Goal: Find contact information: Find contact information

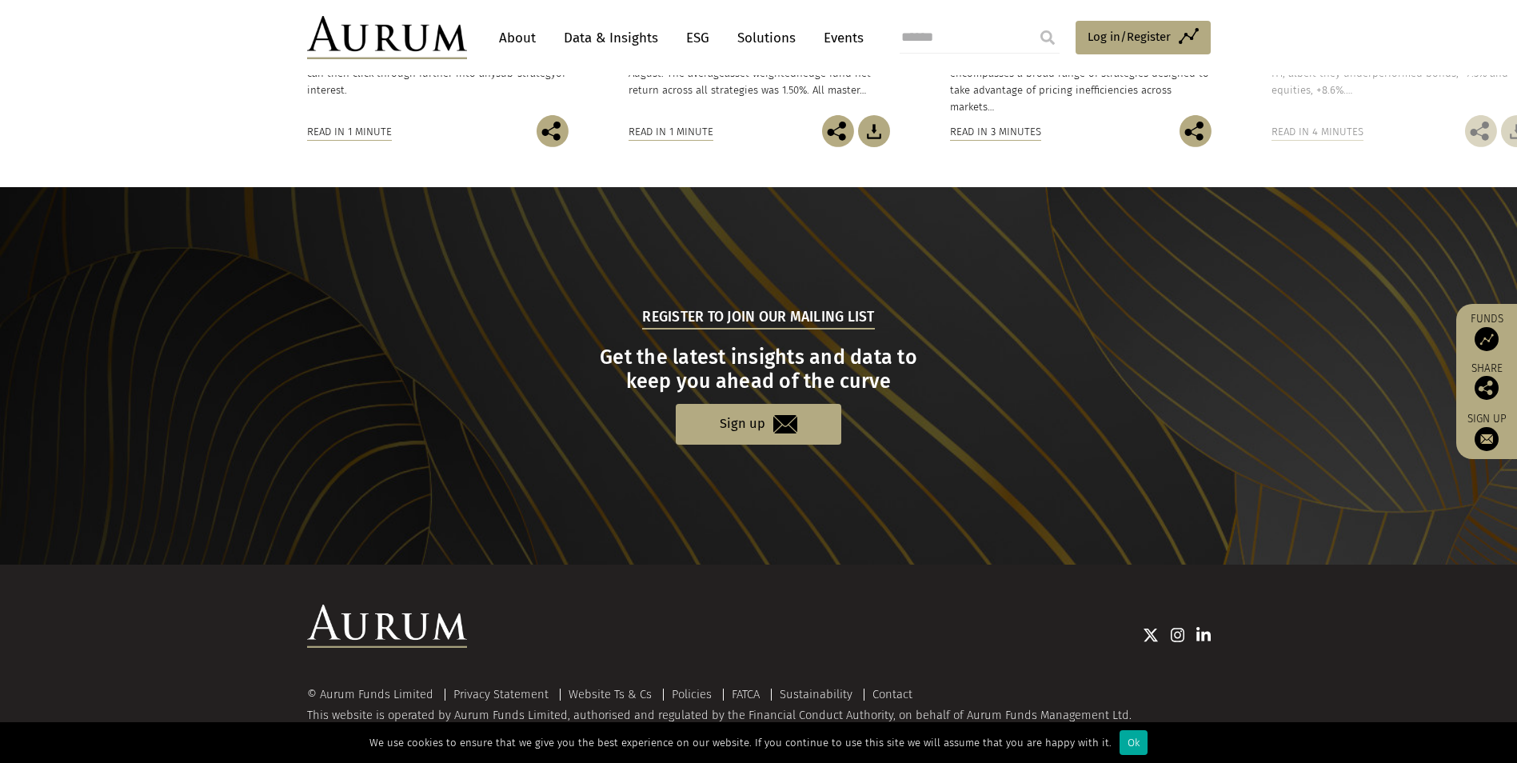
scroll to position [1475, 0]
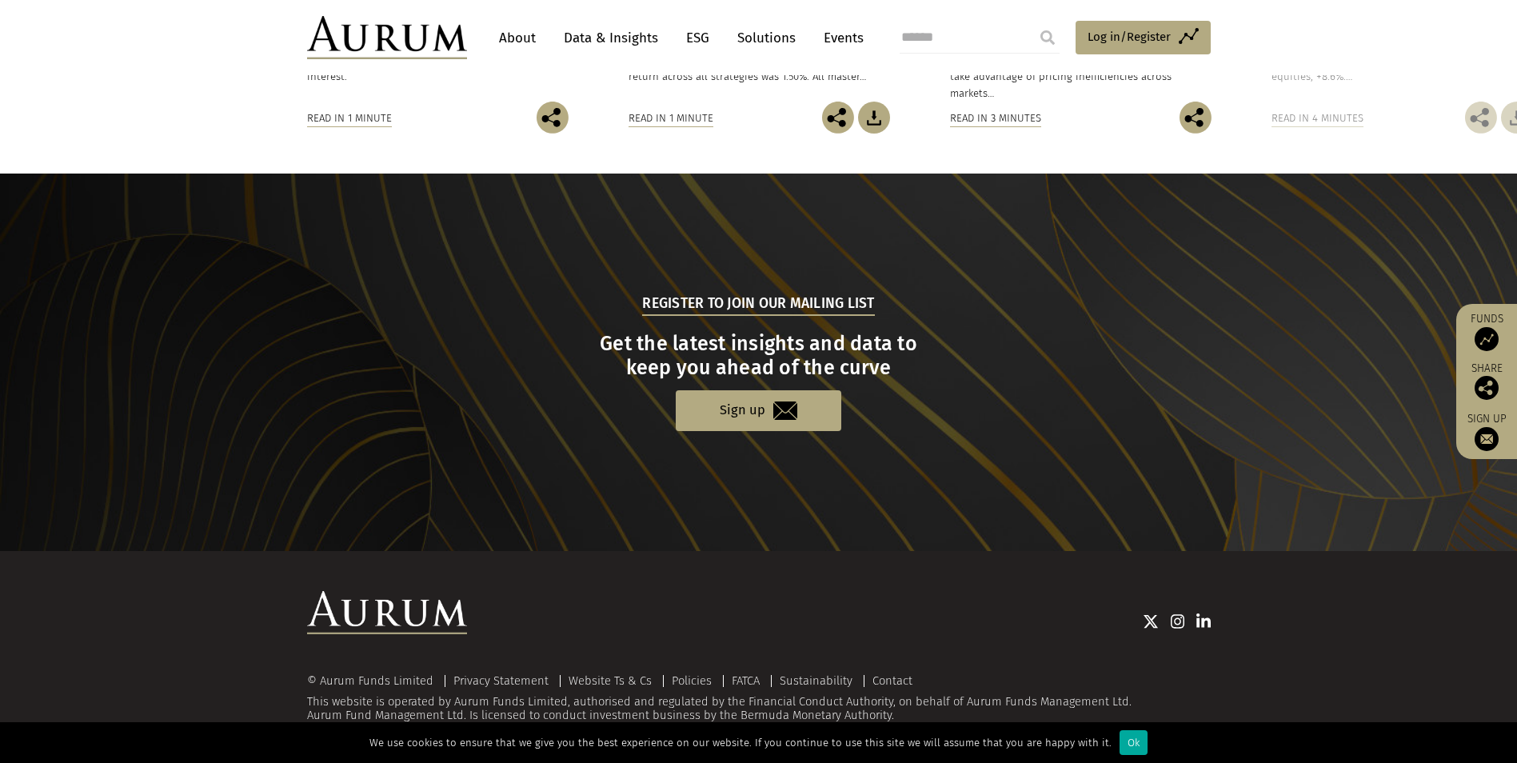
click at [487, 34] on nav "About Data & Insights ESG Solutions Events" at bounding box center [677, 37] width 421 height 43
click at [513, 34] on link "About" at bounding box center [517, 38] width 53 height 30
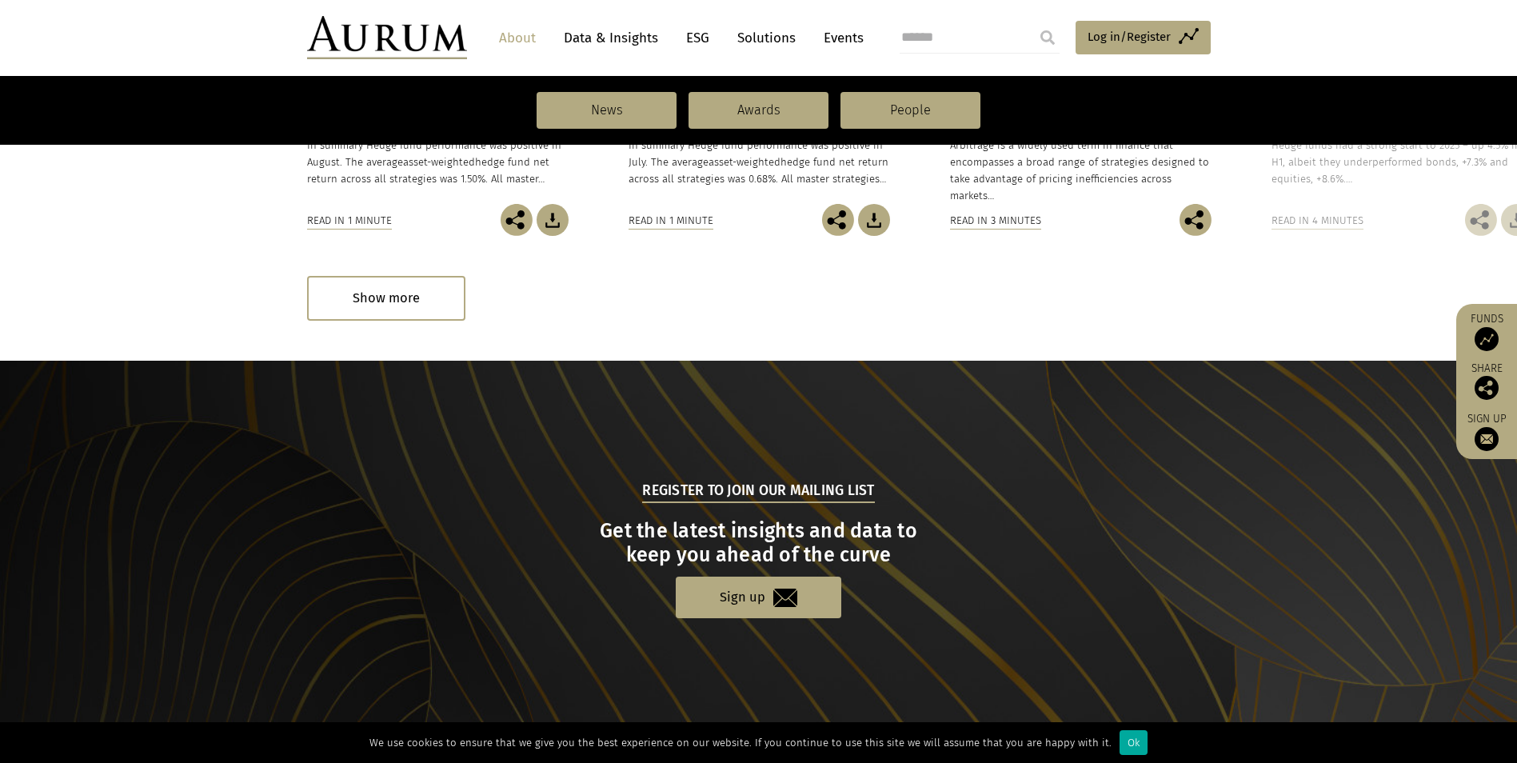
scroll to position [1623, 0]
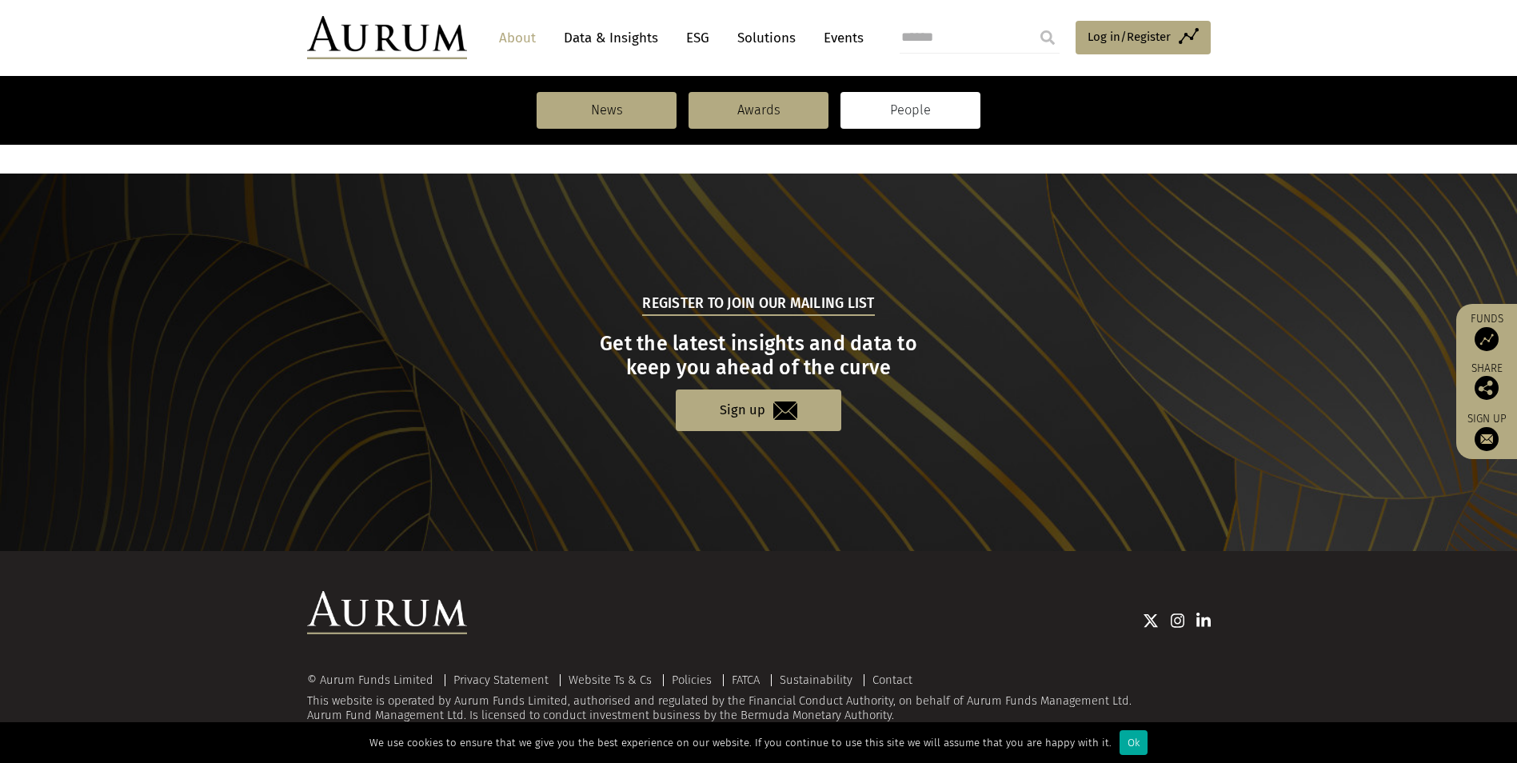
click at [884, 110] on link "People" at bounding box center [911, 110] width 140 height 37
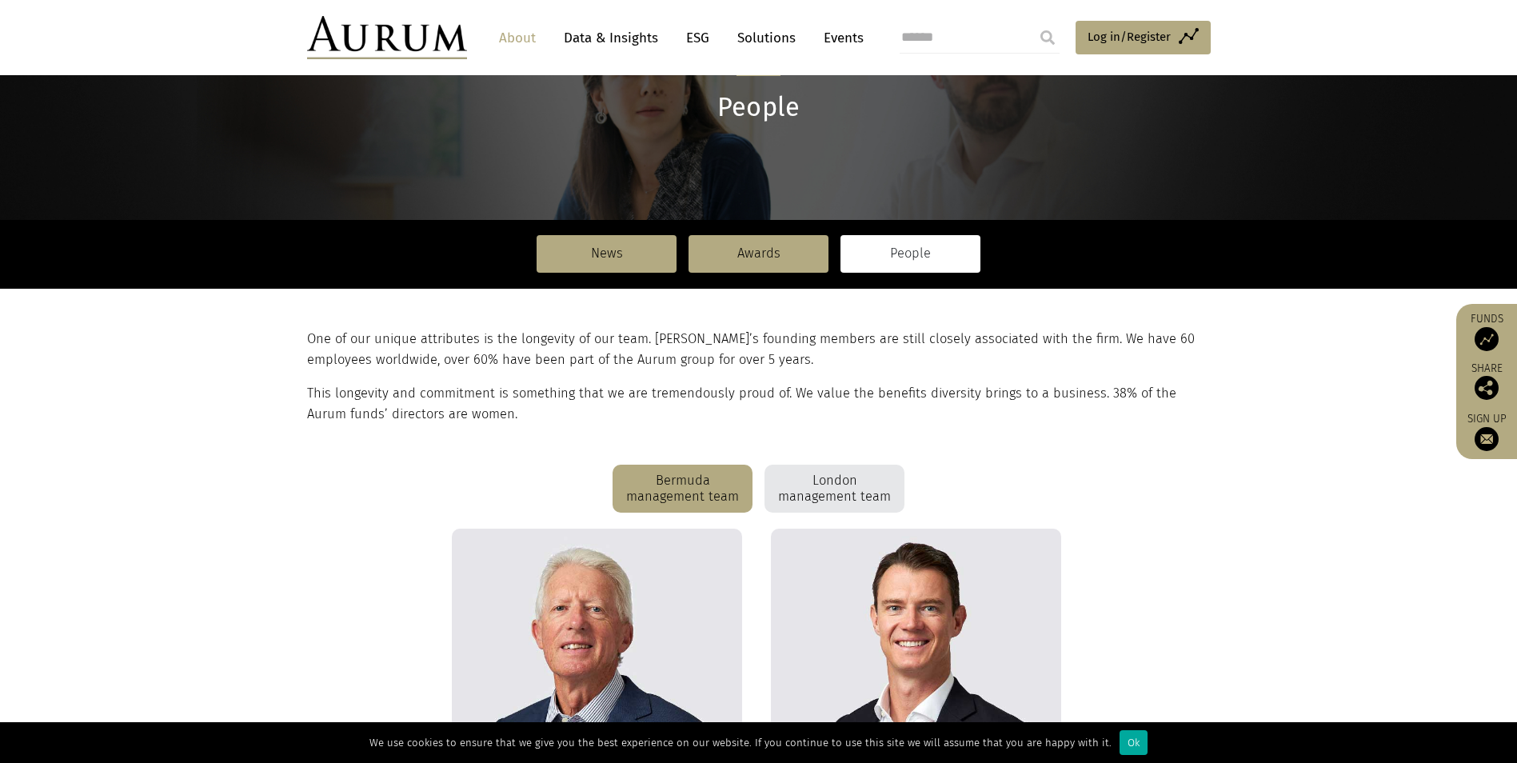
scroll to position [80, 0]
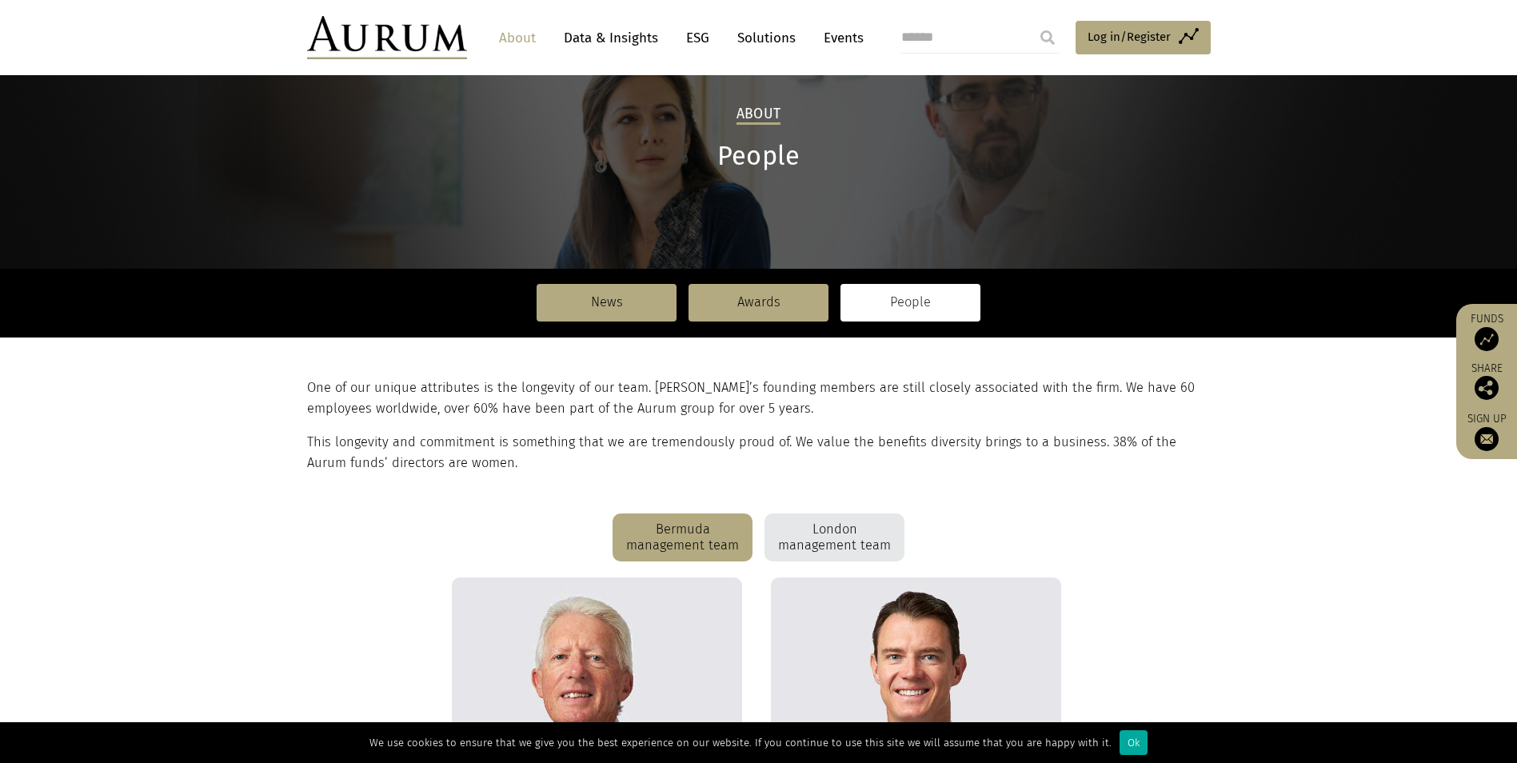
click at [856, 531] on div "London management team" at bounding box center [835, 537] width 140 height 48
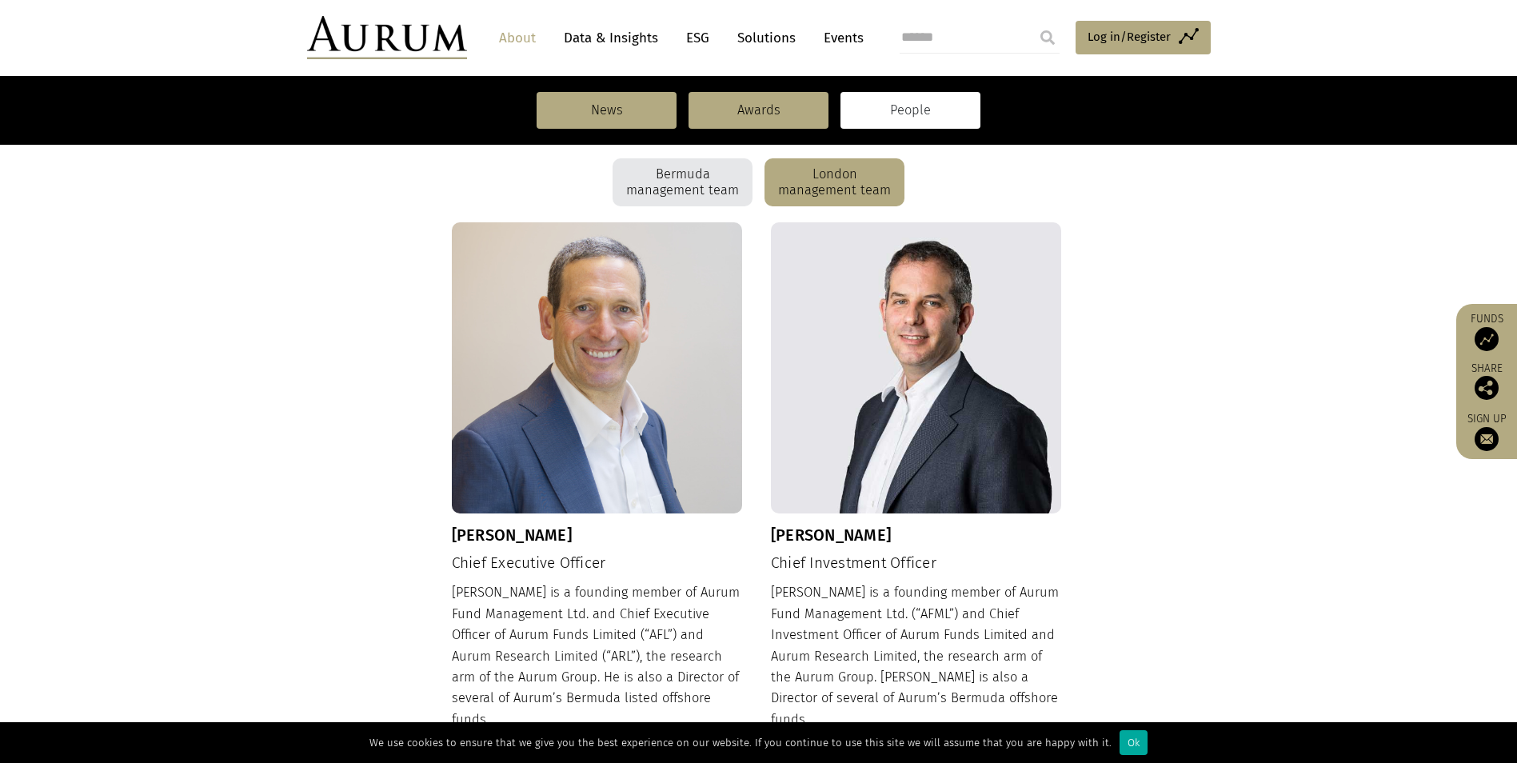
scroll to position [345, 0]
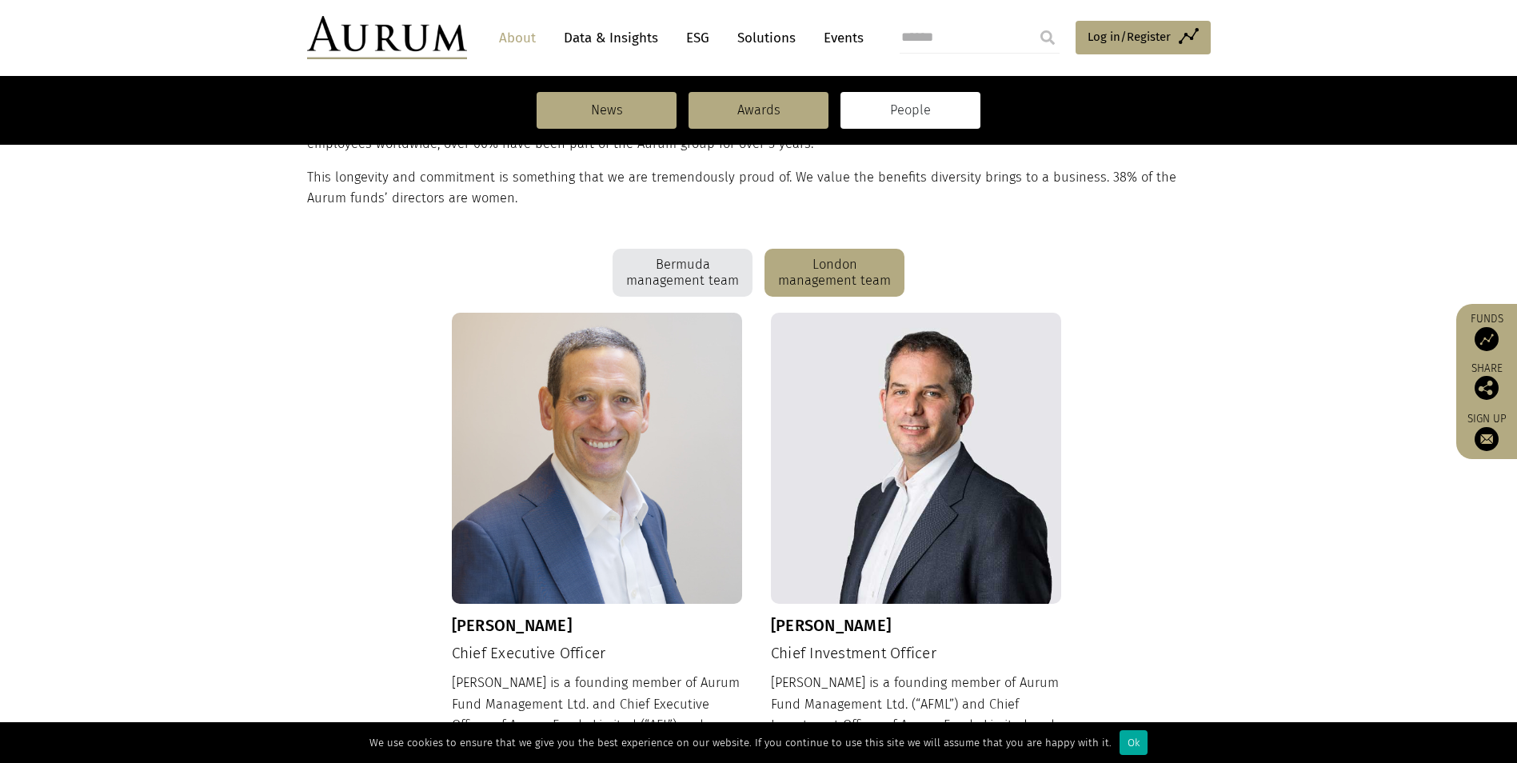
click at [665, 261] on div "Bermuda management team" at bounding box center [683, 273] width 140 height 48
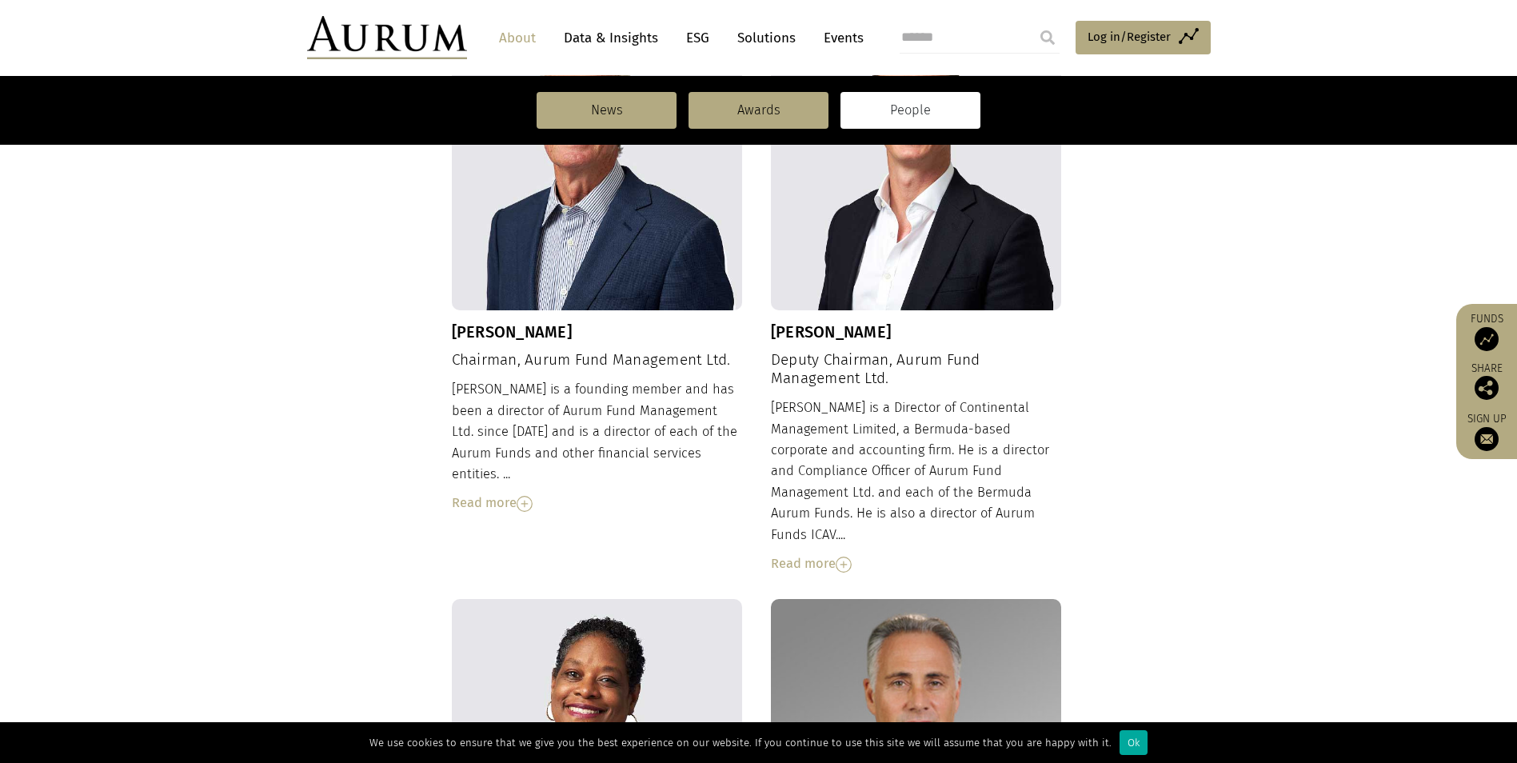
scroll to position [425, 0]
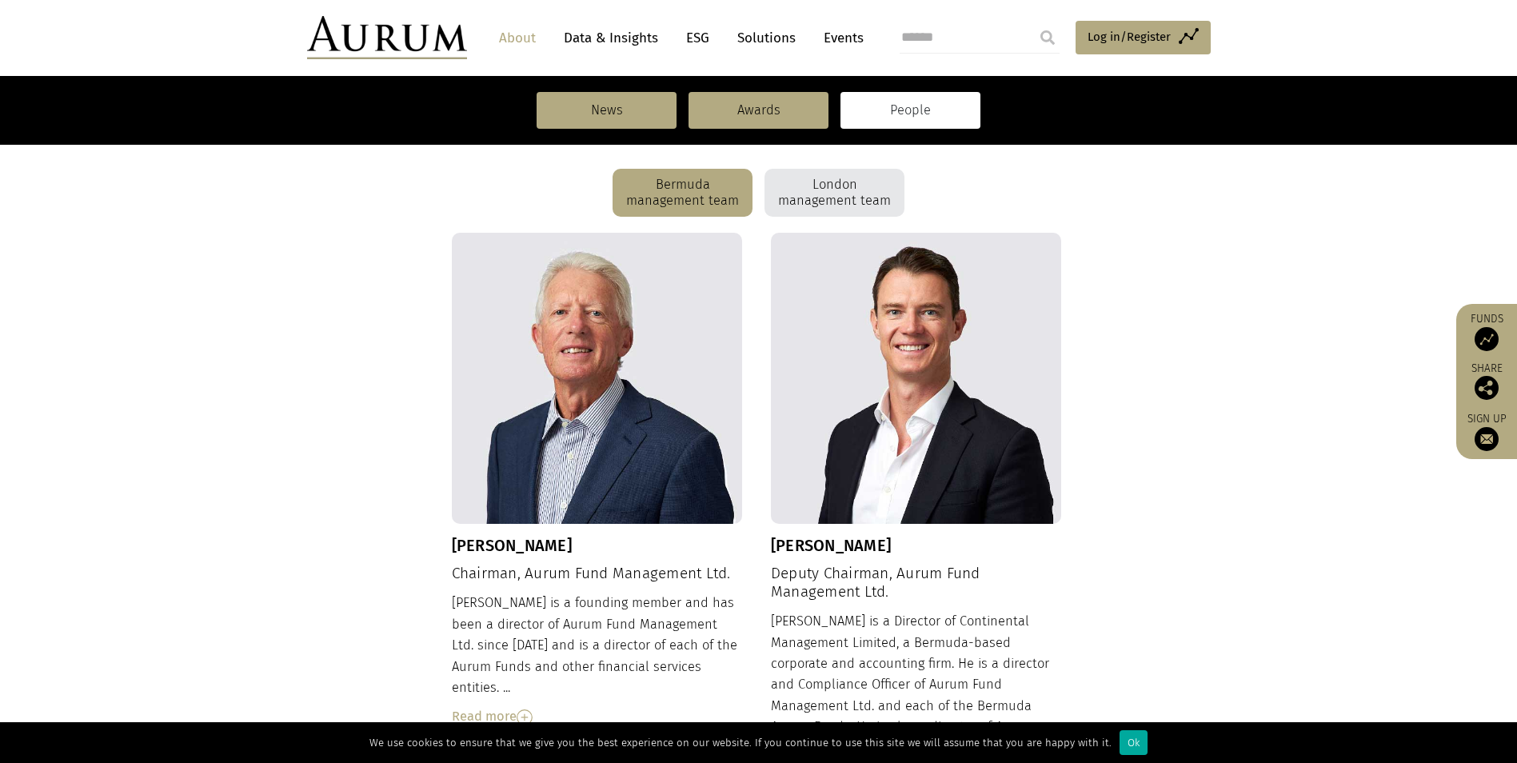
click at [814, 184] on div "London management team" at bounding box center [835, 193] width 140 height 48
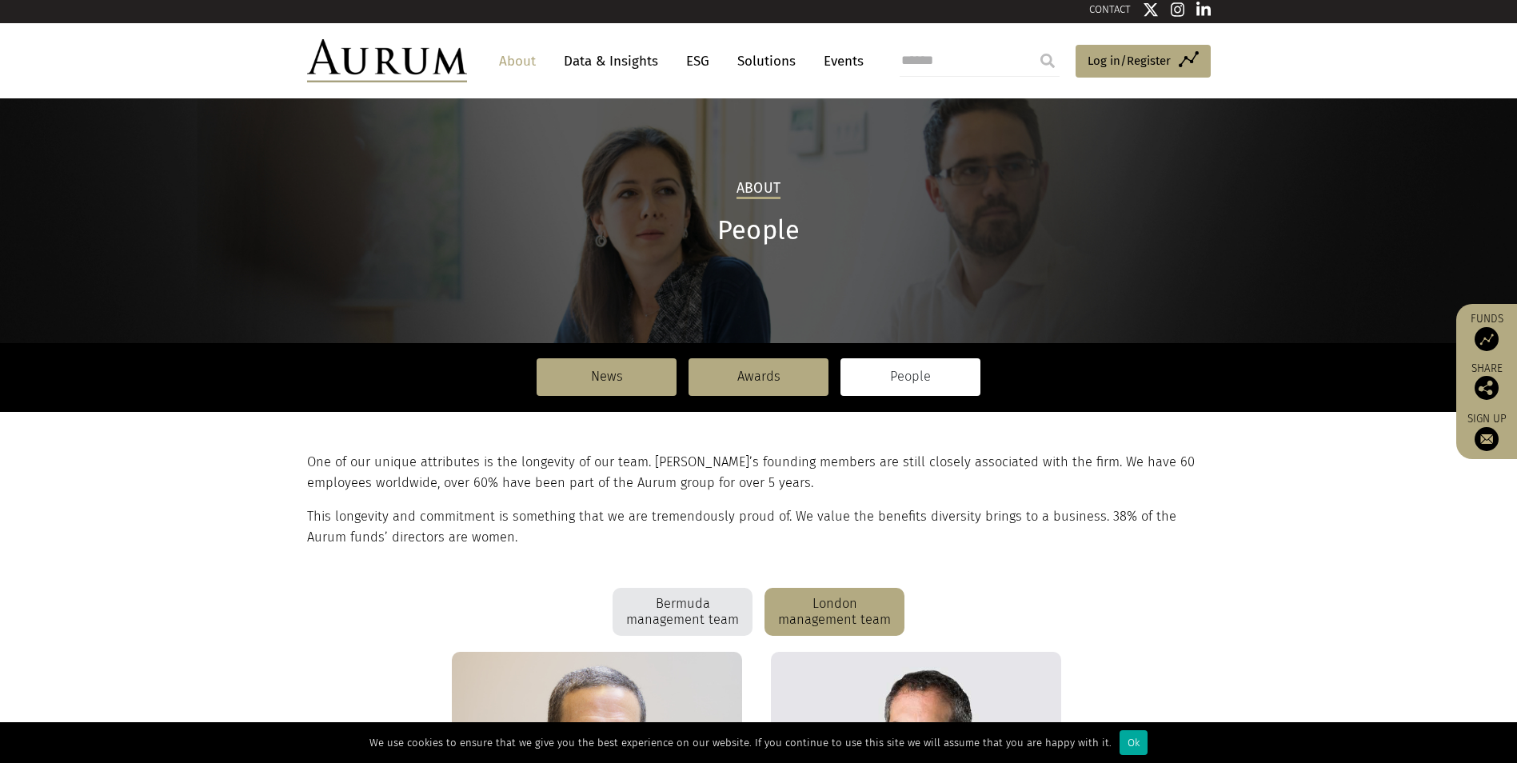
scroll to position [0, 0]
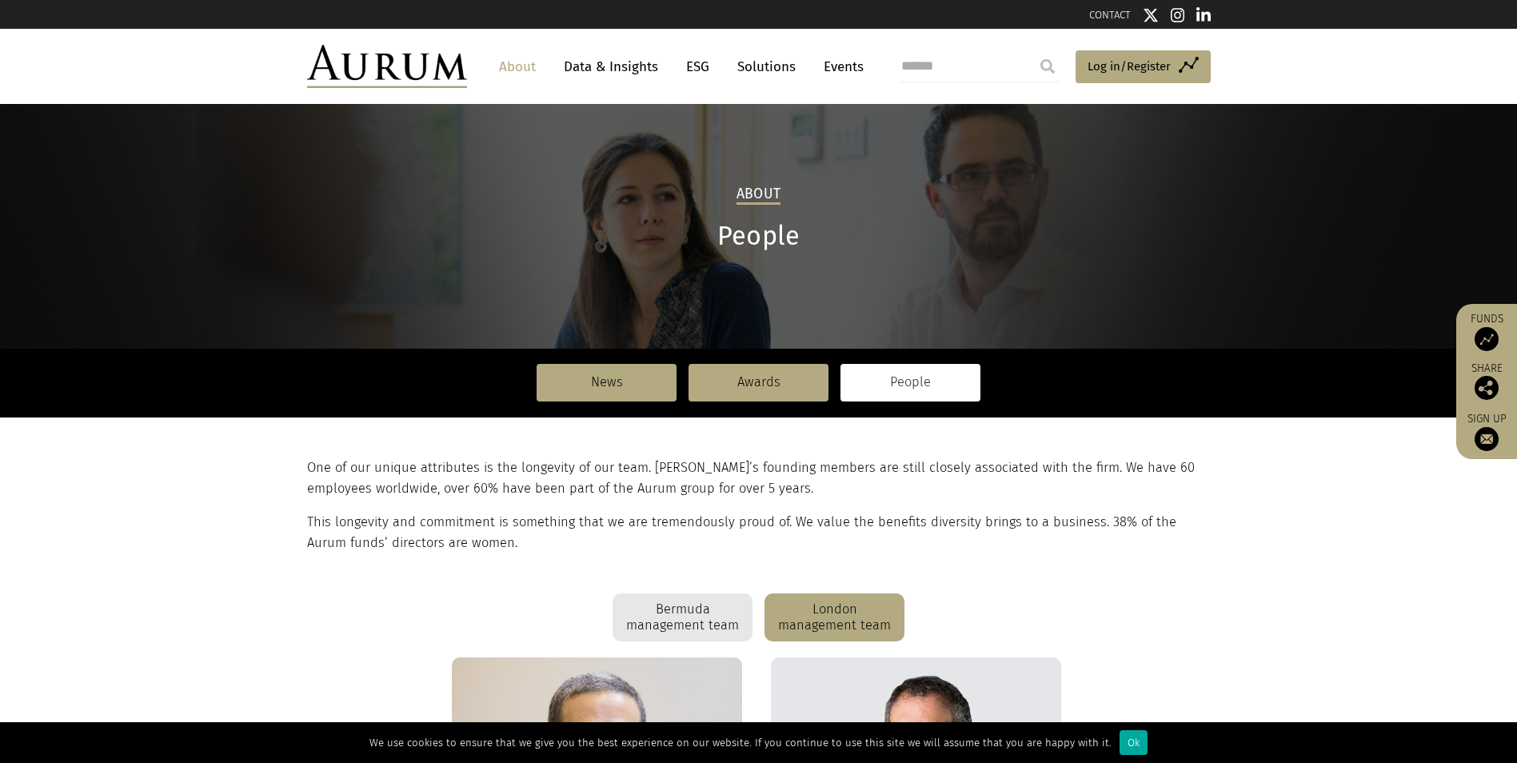
click at [1096, 10] on link "CONTACT" at bounding box center [1110, 15] width 42 height 12
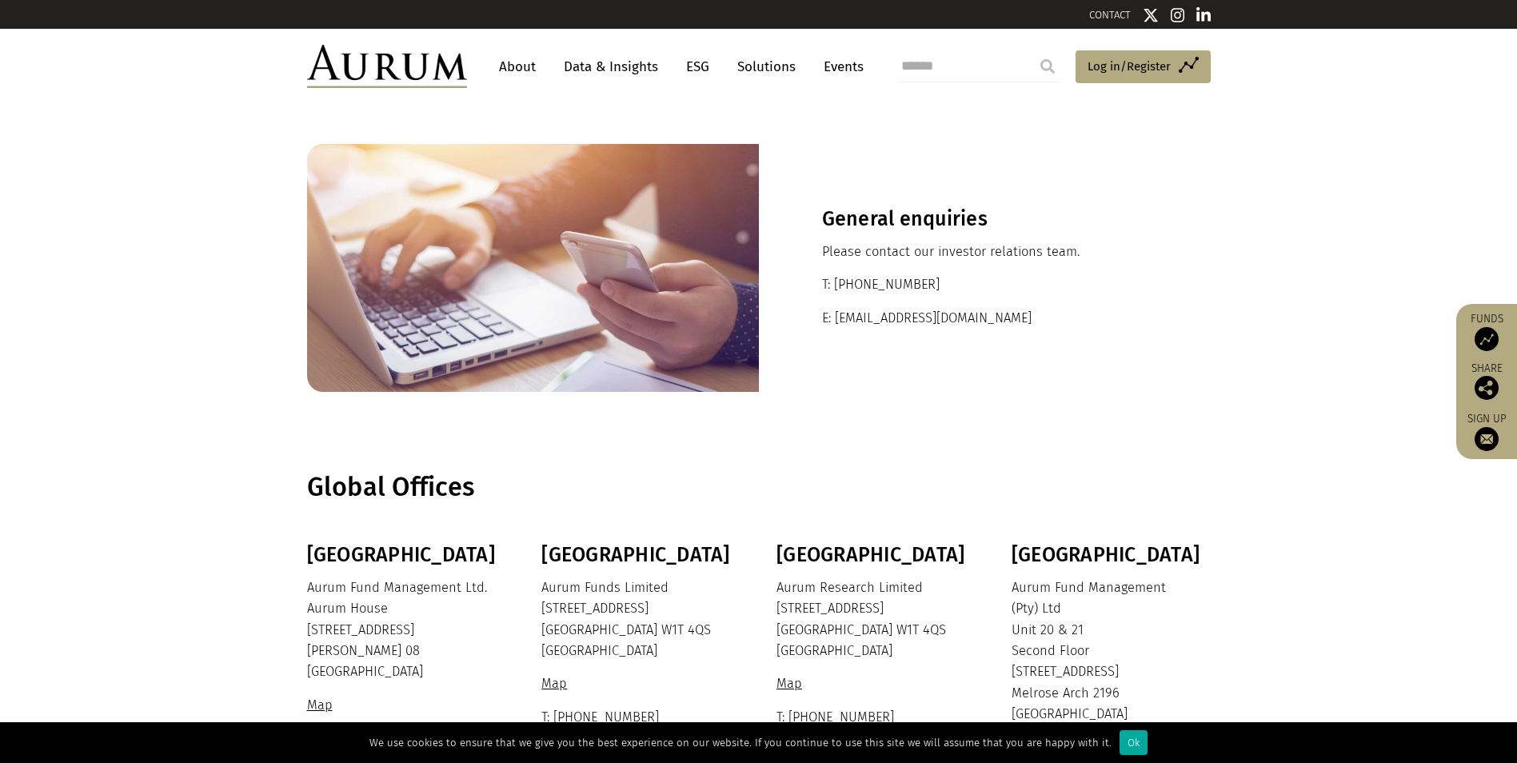
scroll to position [80, 0]
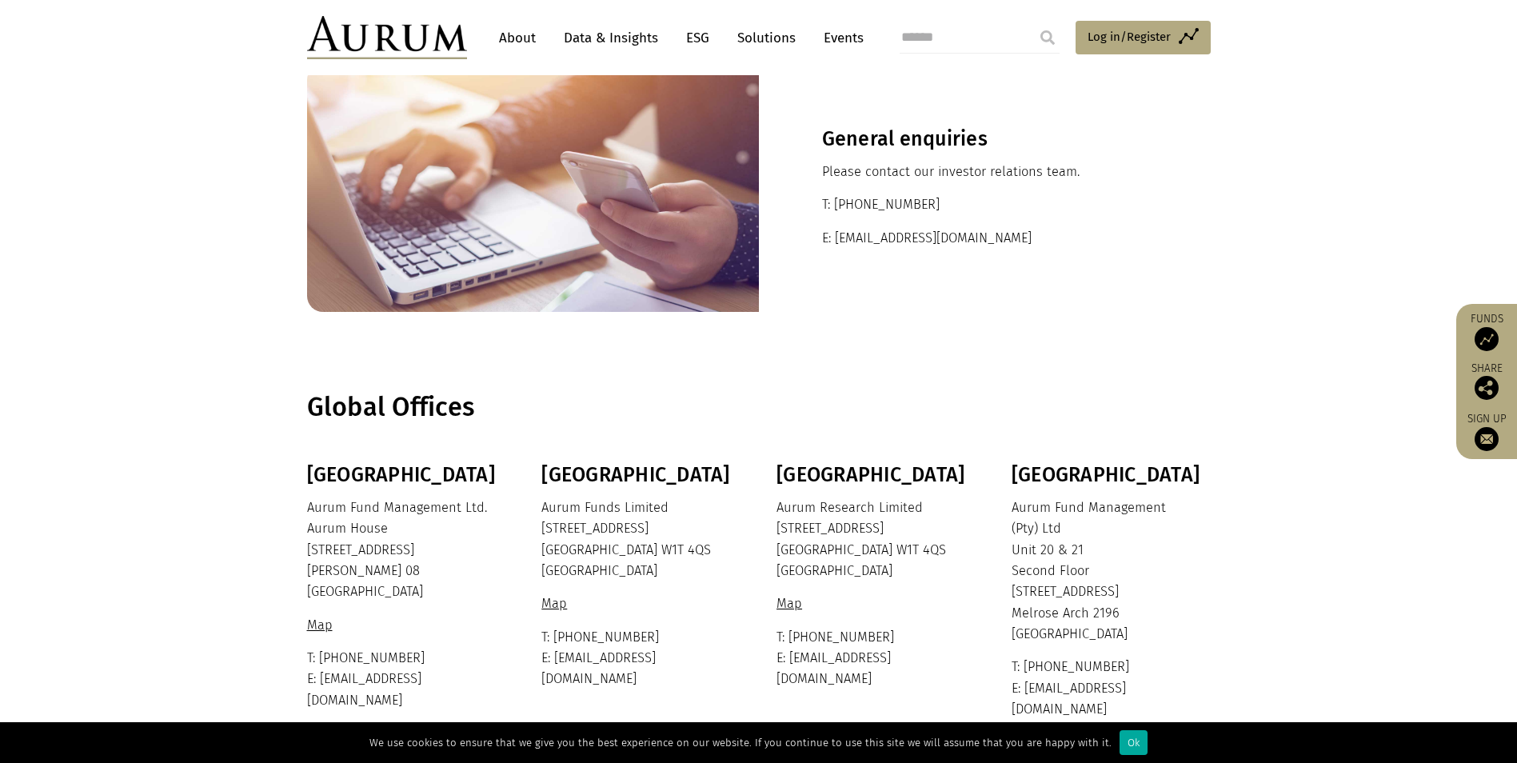
click at [529, 37] on link "About" at bounding box center [517, 38] width 53 height 30
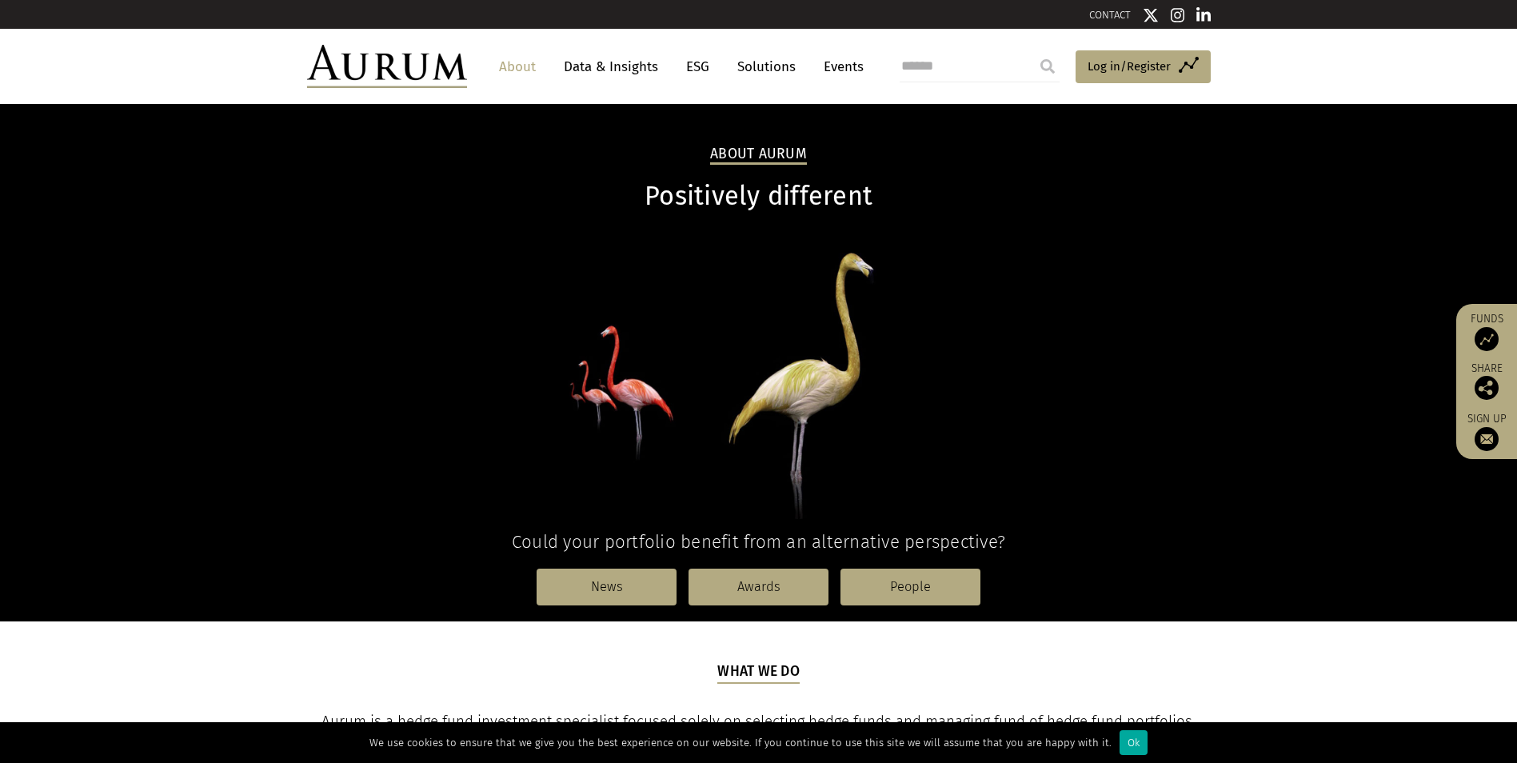
click at [1109, 12] on link "CONTACT" at bounding box center [1110, 15] width 42 height 12
